Goal: Task Accomplishment & Management: Manage account settings

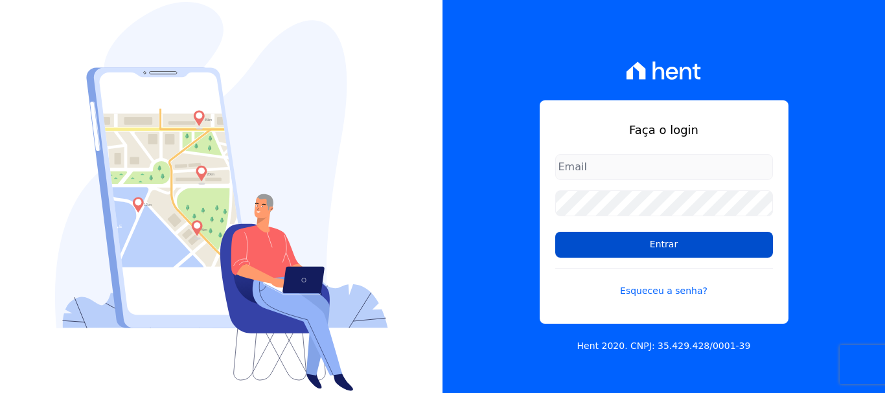
type input "[EMAIL_ADDRESS][DOMAIN_NAME]"
click at [667, 246] on input "Entrar" at bounding box center [664, 245] width 218 height 26
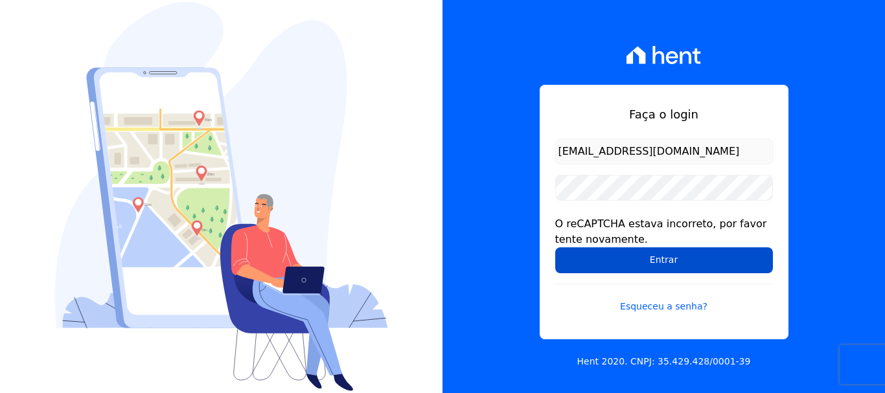
click at [645, 253] on input "Entrar" at bounding box center [664, 260] width 218 height 26
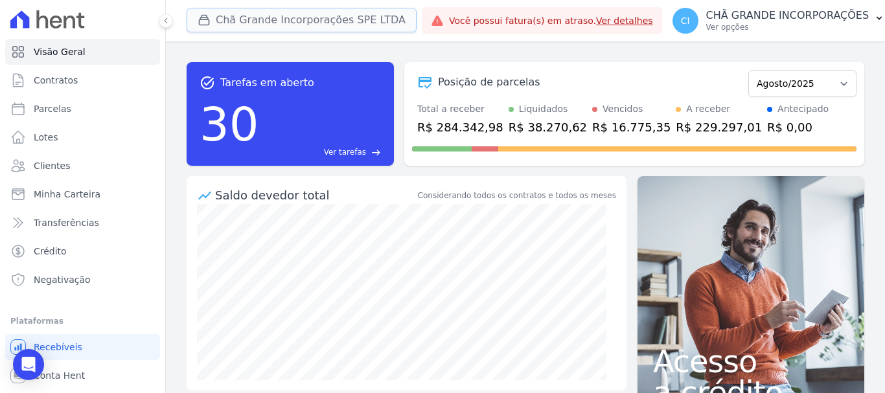
click at [261, 17] on button "Chã Grande Incorporações SPE LTDA" at bounding box center [302, 20] width 230 height 25
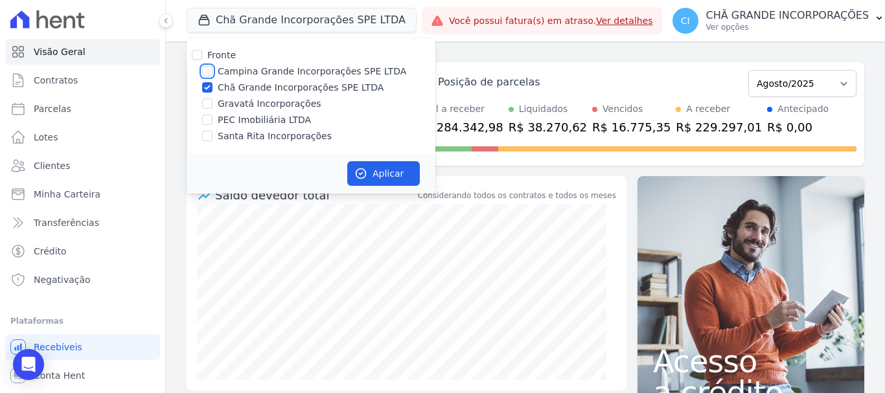
click at [211, 71] on input "Campina Grande Incorporações SPE LTDA" at bounding box center [207, 71] width 10 height 10
checkbox input "true"
click at [207, 86] on input "Chã Grande Incorporações SPE LTDA" at bounding box center [207, 87] width 10 height 10
checkbox input "false"
click at [384, 176] on button "Aplicar" at bounding box center [383, 173] width 73 height 25
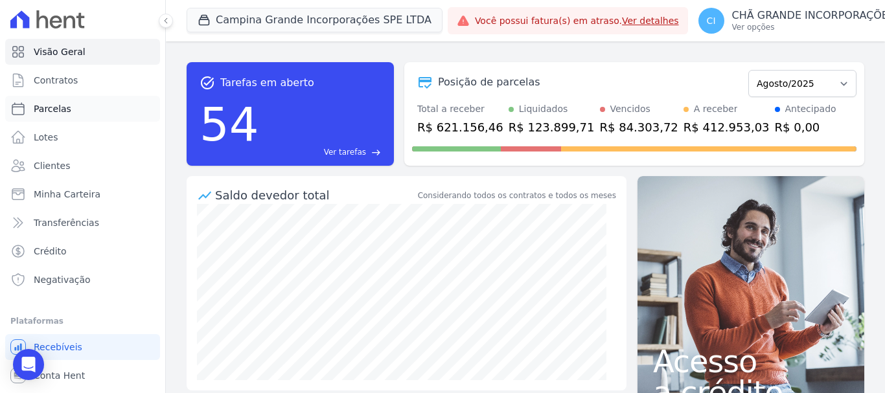
click at [58, 107] on span "Parcelas" at bounding box center [53, 108] width 38 height 13
select select
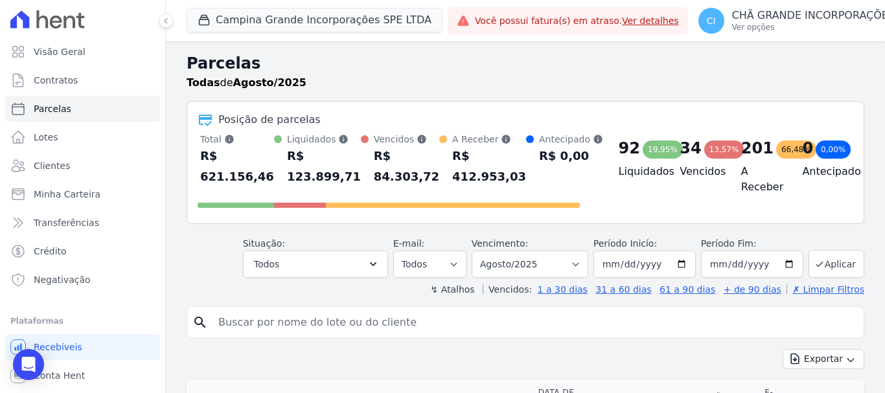
click at [258, 333] on input "search" at bounding box center [535, 323] width 648 height 26
type input "[PERSON_NAME]"
select select
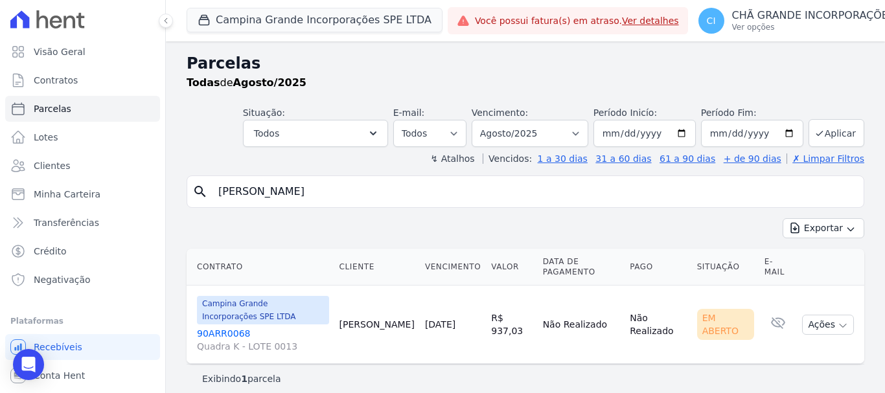
scroll to position [10, 0]
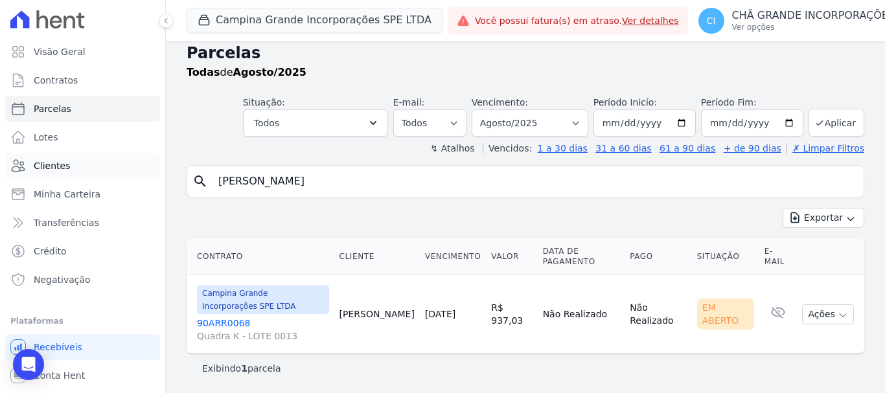
click at [58, 167] on span "Clientes" at bounding box center [52, 165] width 36 height 13
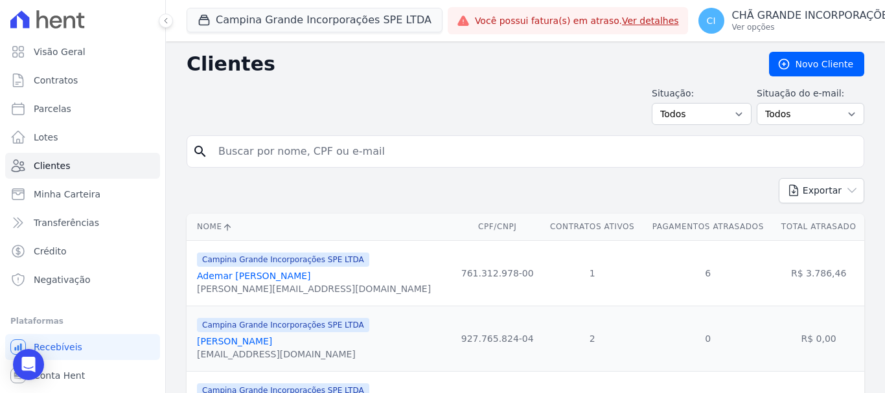
click at [323, 152] on input "search" at bounding box center [535, 152] width 648 height 26
click at [60, 76] on span "Contratos" at bounding box center [56, 80] width 44 height 13
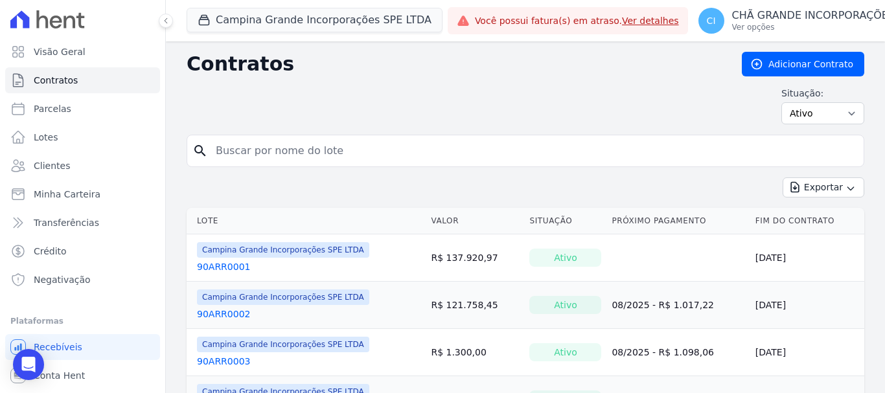
click at [273, 154] on input "search" at bounding box center [533, 151] width 650 height 26
type input "[PERSON_NAME]"
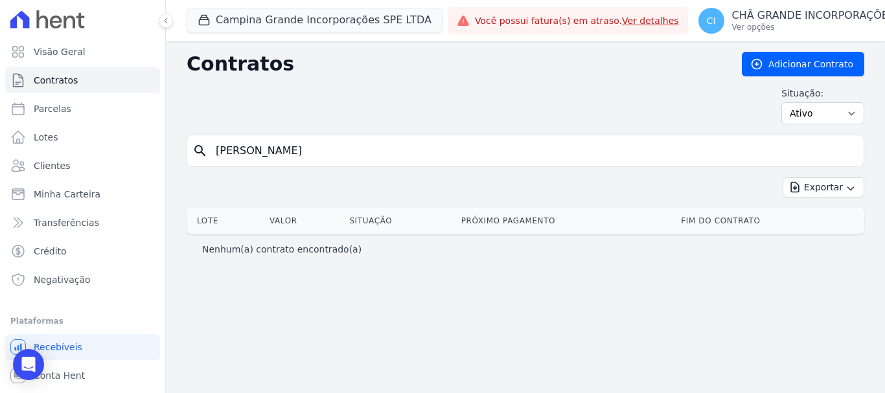
click at [308, 150] on input "[PERSON_NAME]" at bounding box center [533, 151] width 650 height 26
click at [299, 153] on input "[PERSON_NAME]" at bounding box center [533, 151] width 650 height 26
type input "j"
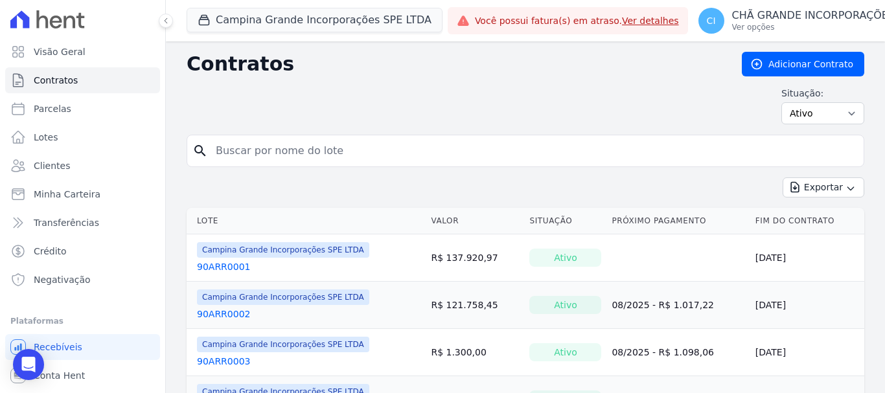
click at [220, 150] on input "search" at bounding box center [533, 151] width 650 height 26
type input "90ARR0068"
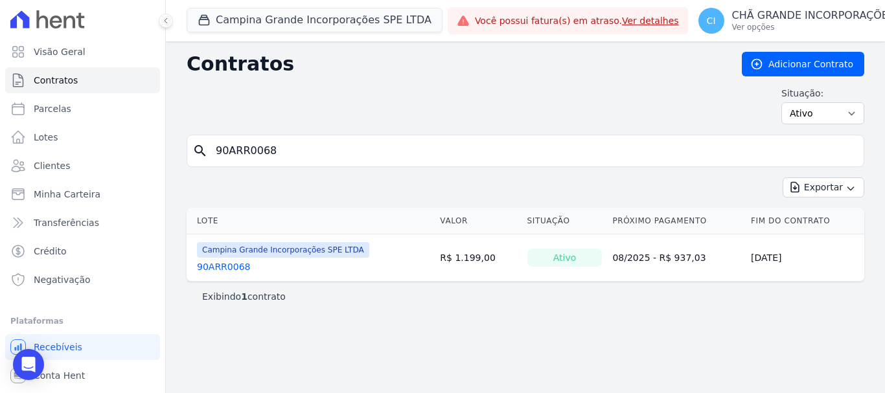
click at [233, 268] on link "90ARR0068" at bounding box center [223, 266] width 53 height 13
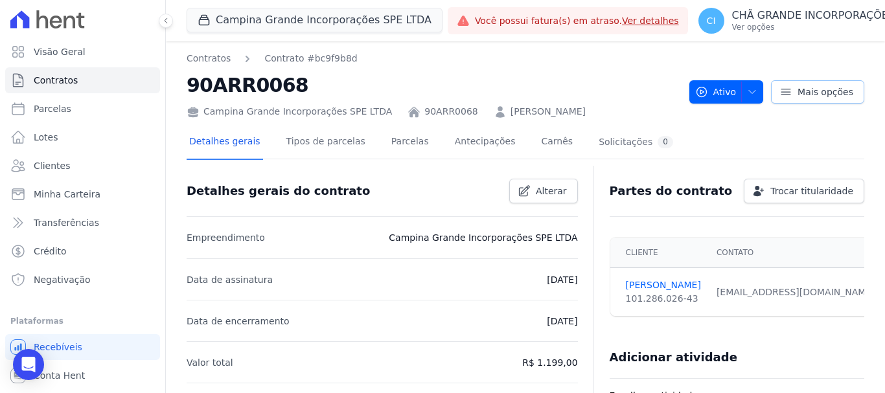
click at [836, 97] on span "Mais opções" at bounding box center [825, 92] width 56 height 13
click at [635, 102] on div "Campina Grande Incorporações SPE LTDA 90ARR0068 [PERSON_NAME]" at bounding box center [433, 109] width 492 height 19
click at [752, 89] on button "Ativo" at bounding box center [726, 91] width 74 height 23
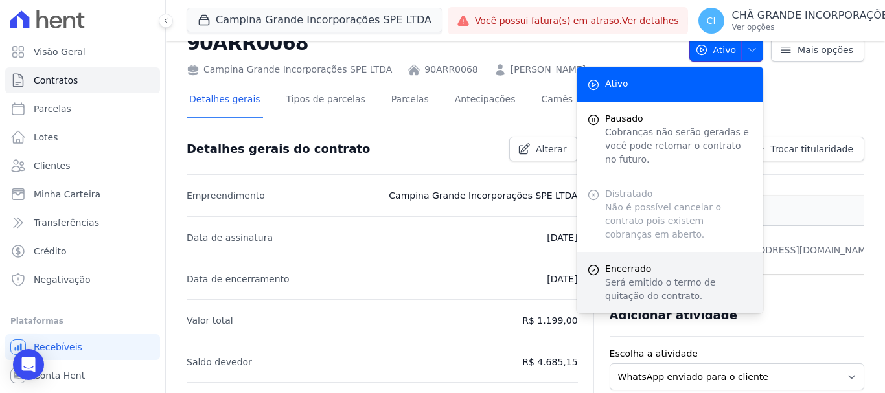
scroll to position [65, 0]
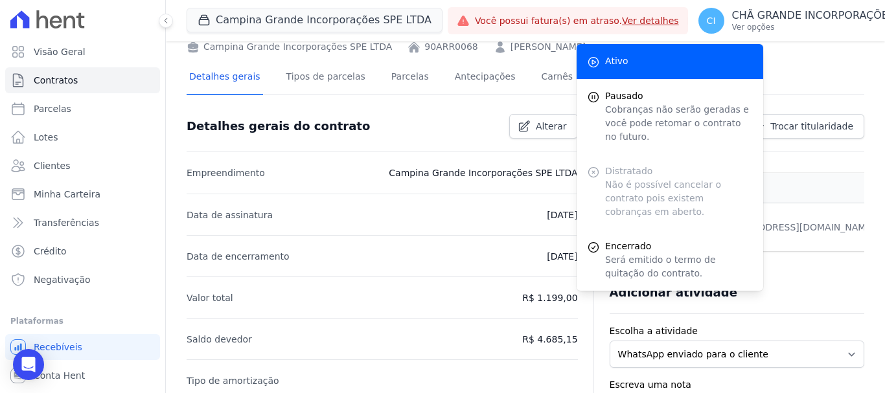
click at [464, 335] on li "Saldo devedor R$ 4.685,15" at bounding box center [382, 338] width 391 height 41
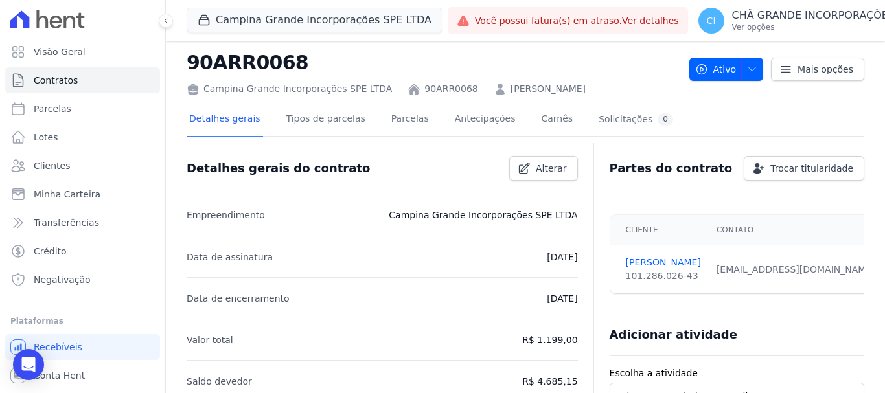
scroll to position [0, 0]
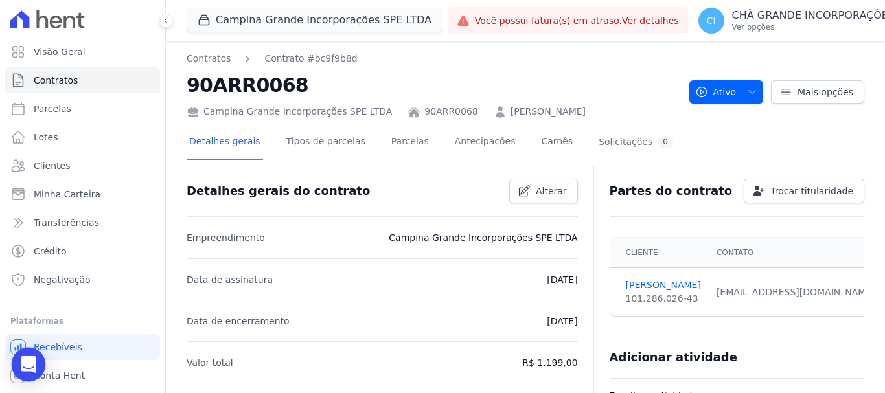
click at [28, 367] on icon "Open Intercom Messenger" at bounding box center [28, 364] width 15 height 17
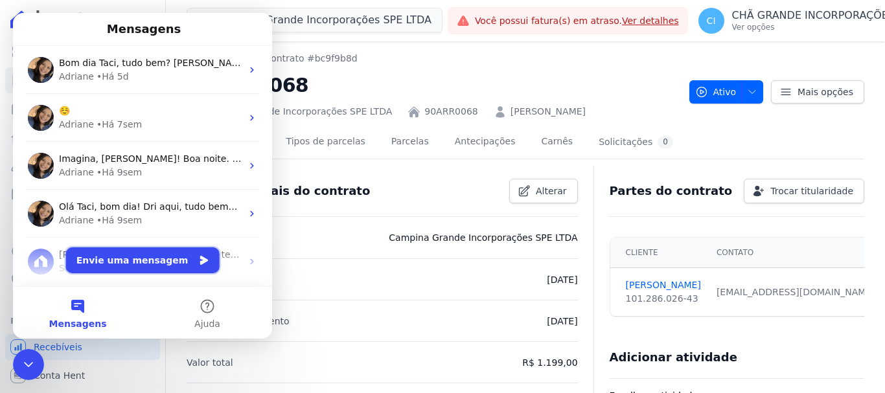
click at [148, 258] on button "Envie uma mensagem" at bounding box center [143, 260] width 154 height 26
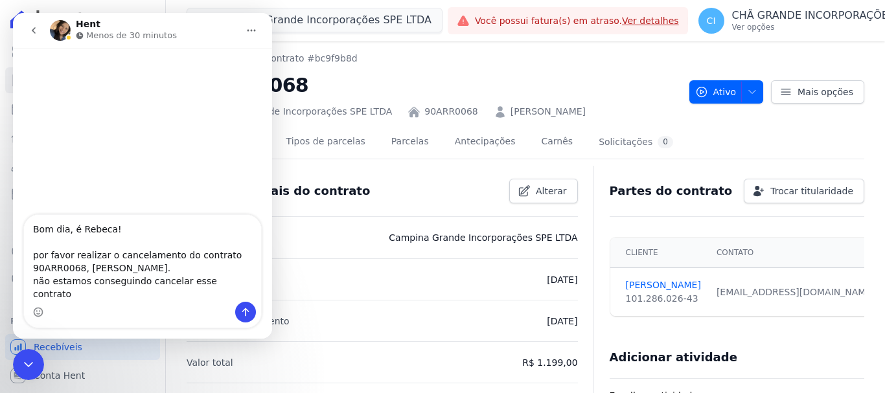
click at [171, 284] on textarea "Bom dia, é Rebeca! por favor realizar o cancelamento do contrato 90ARR0068, [PE…" at bounding box center [142, 258] width 237 height 87
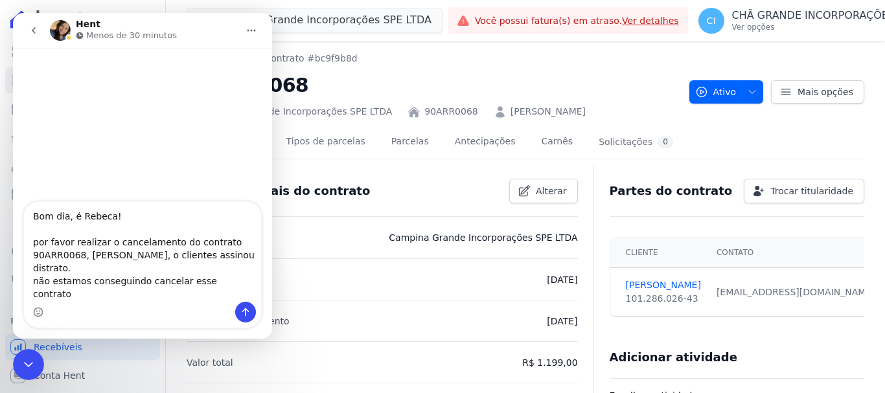
click at [233, 292] on textarea "Bom dia, é Rebeca! por favor realizar o cancelamento do contrato 90ARR0068, [PE…" at bounding box center [142, 252] width 237 height 100
type textarea "Bom dia, é Rebeca! por favor realizar o cancelamento do contrato 90ARR0068, [PE…"
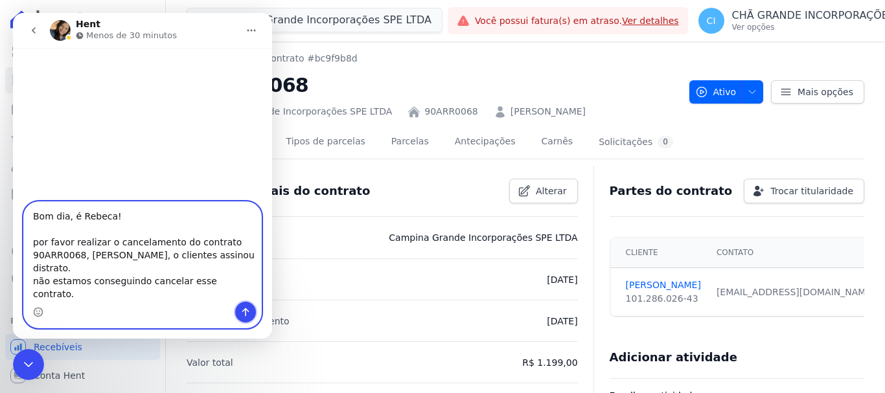
click at [245, 315] on icon "Enviar uma mensagem" at bounding box center [245, 312] width 10 height 10
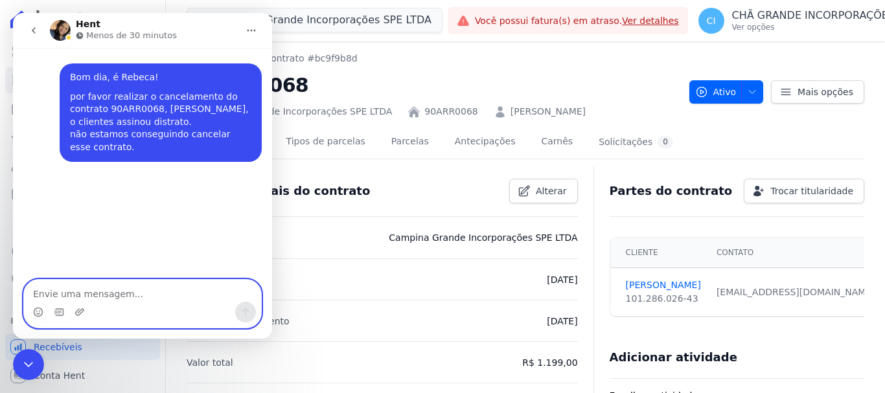
click at [176, 293] on textarea "Envie uma mensagem..." at bounding box center [142, 291] width 237 height 22
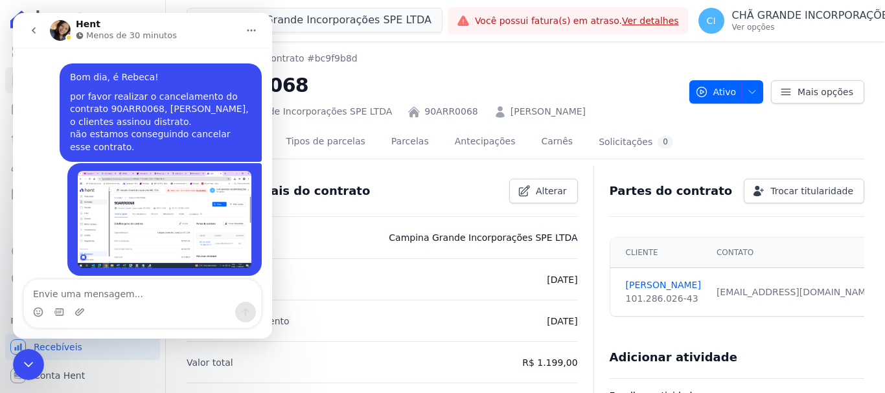
scroll to position [47, 0]
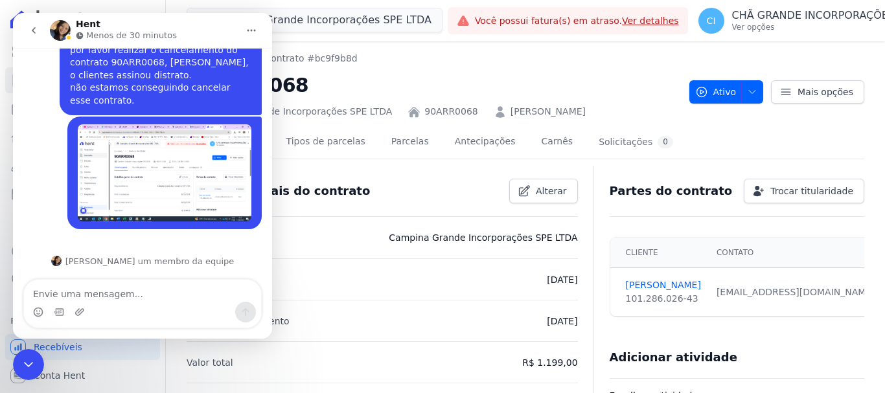
click at [656, 71] on h2 "90ARR0068" at bounding box center [433, 85] width 492 height 29
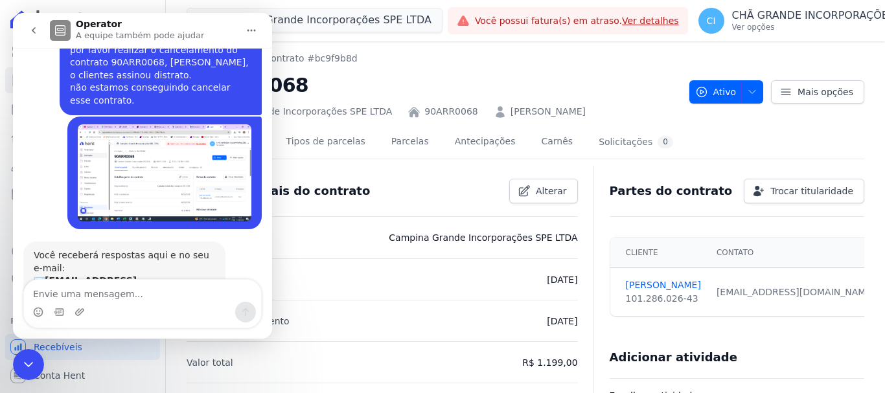
scroll to position [119, 0]
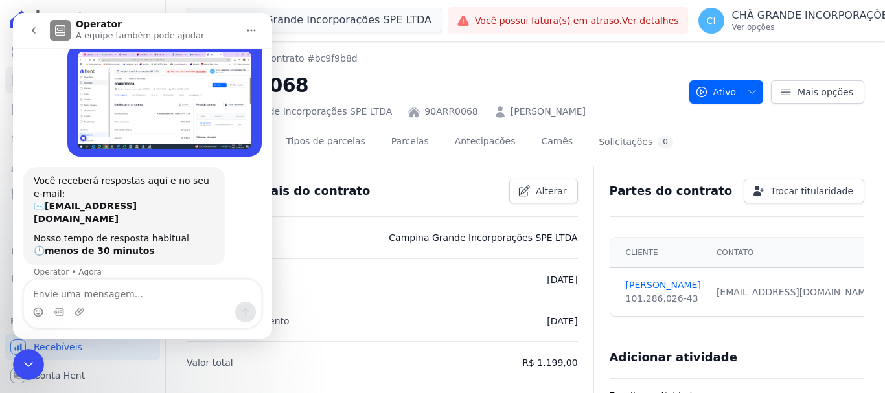
click at [454, 62] on nav "Contratos Contrato #bc9f9b8d" at bounding box center [433, 59] width 492 height 14
click at [11, 357] on link "Recebíveis" at bounding box center [82, 347] width 155 height 26
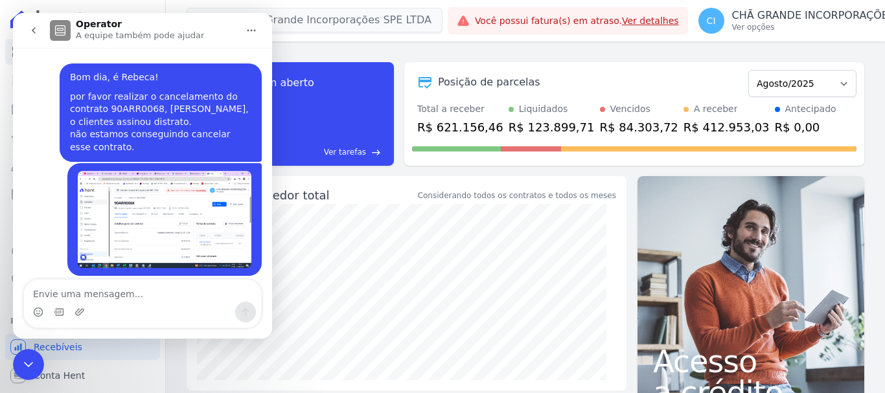
scroll to position [119, 0]
